Goal: Task Accomplishment & Management: Manage account settings

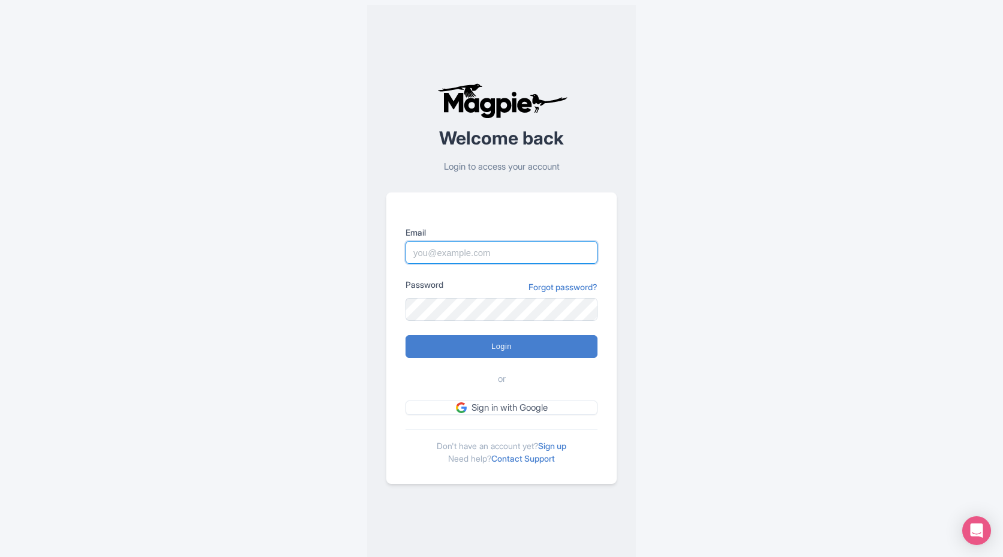
click at [445, 256] on input "Email" at bounding box center [502, 252] width 192 height 23
type input "marketing@konacloudforest.com"
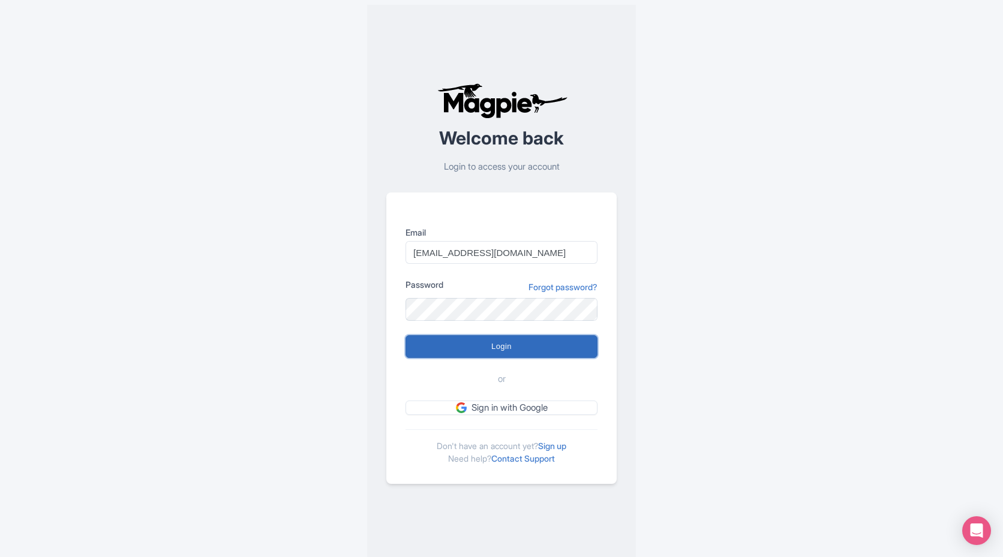
click at [499, 346] on input "Login" at bounding box center [502, 346] width 192 height 23
type input "Logging in..."
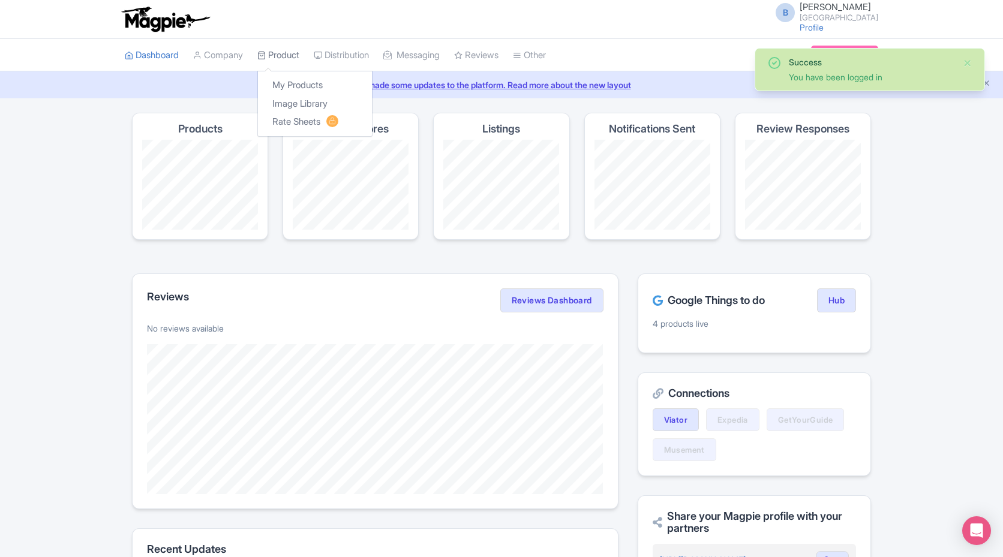
click at [281, 60] on link "Product" at bounding box center [278, 55] width 42 height 33
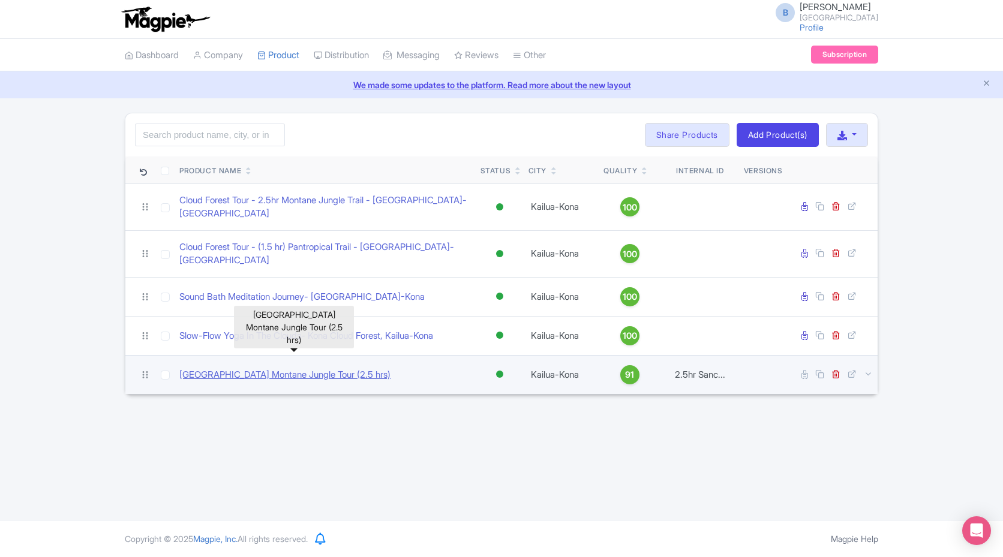
click at [226, 368] on link "[GEOGRAPHIC_DATA] Montane Jungle Tour (2.5 hrs)" at bounding box center [284, 375] width 211 height 14
